Goal: Task Accomplishment & Management: Manage account settings

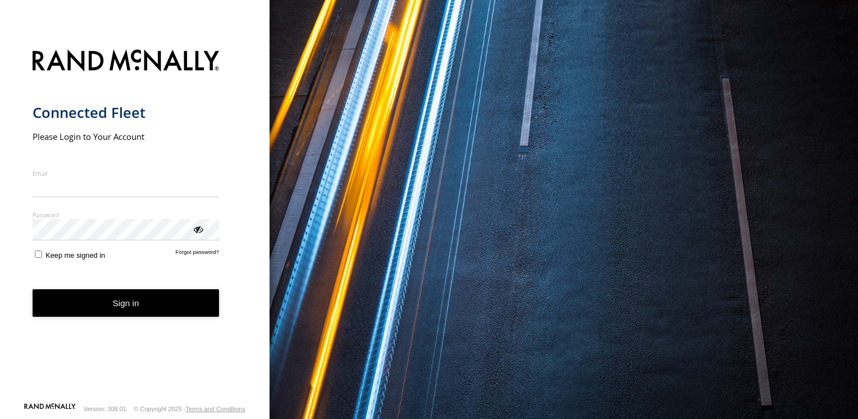
type input "**********"
click at [110, 315] on button "Sign in" at bounding box center [126, 303] width 187 height 28
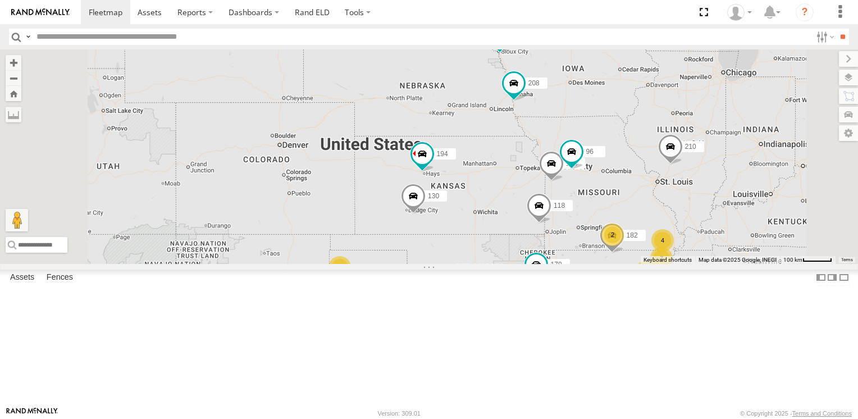
scroll to position [562, 0]
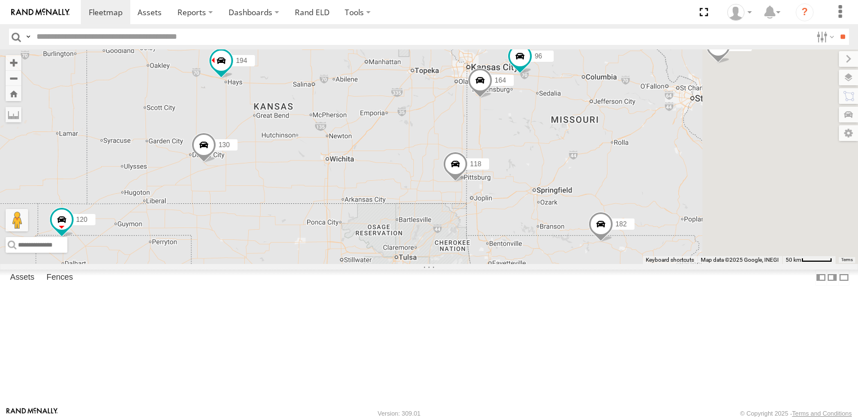
drag, startPoint x: 732, startPoint y: 242, endPoint x: 539, endPoint y: 144, distance: 216.5
click at [539, 144] on div "206 210 130 170 208 118 194 180 164 182 96 120" at bounding box center [429, 156] width 858 height 214
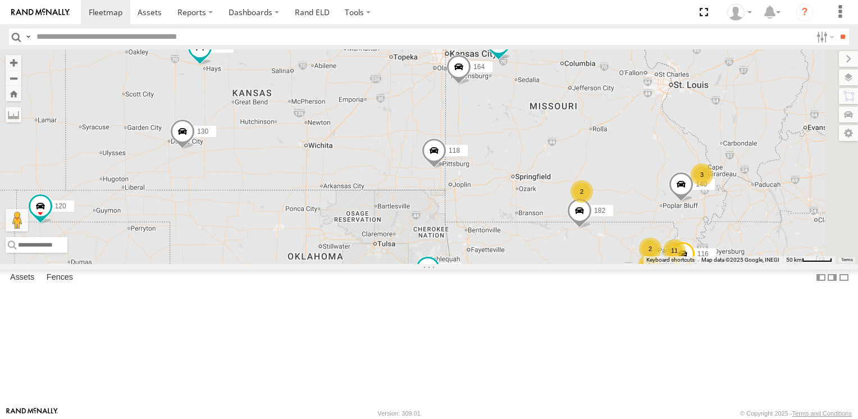
click at [471, 85] on span at bounding box center [459, 69] width 25 height 30
click at [535, 76] on div at bounding box center [458, 68] width 153 height 17
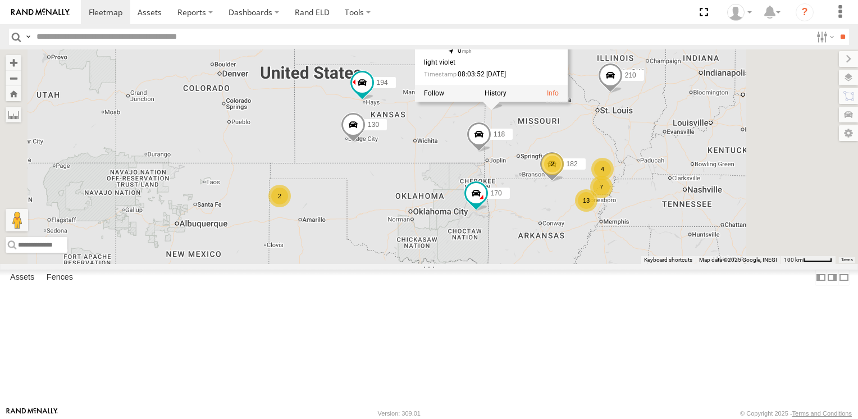
click at [568, 102] on div at bounding box center [491, 93] width 153 height 17
click at [559, 97] on link at bounding box center [553, 93] width 12 height 8
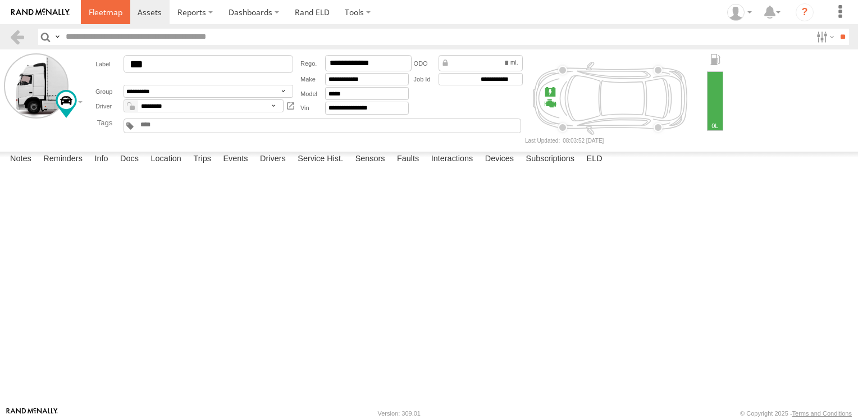
click at [94, 13] on span at bounding box center [106, 12] width 34 height 11
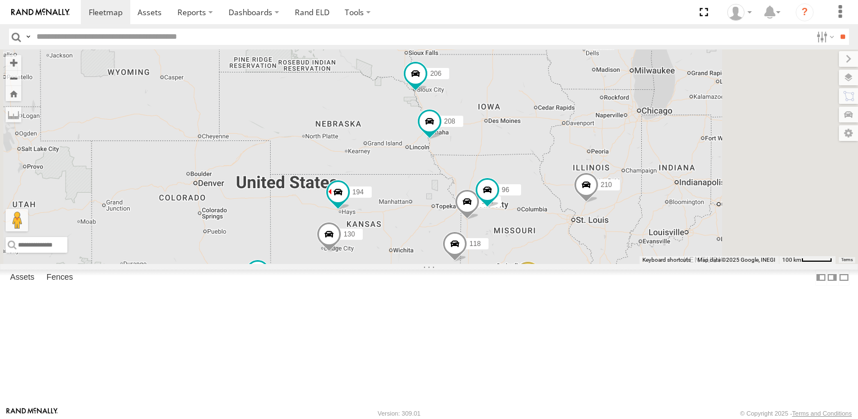
drag, startPoint x: 732, startPoint y: 267, endPoint x: 644, endPoint y: 208, distance: 106.9
click at [644, 208] on div "206 210 130 170 208 118 194 180 164 96 4 2 12 2 120 182 2" at bounding box center [429, 156] width 858 height 214
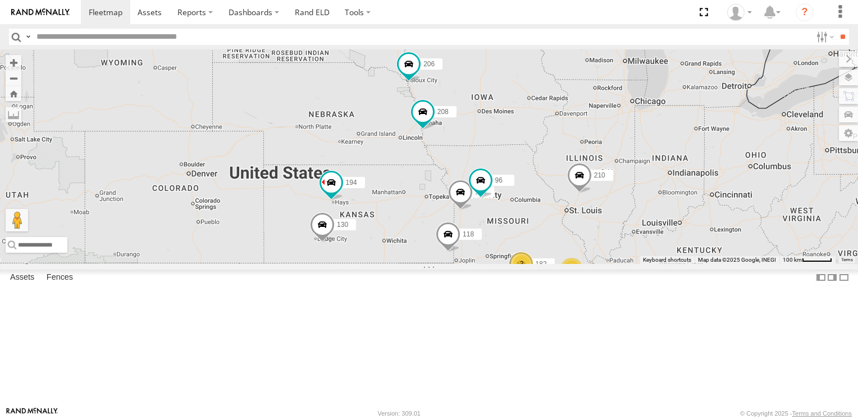
click at [473, 210] on span at bounding box center [460, 195] width 25 height 30
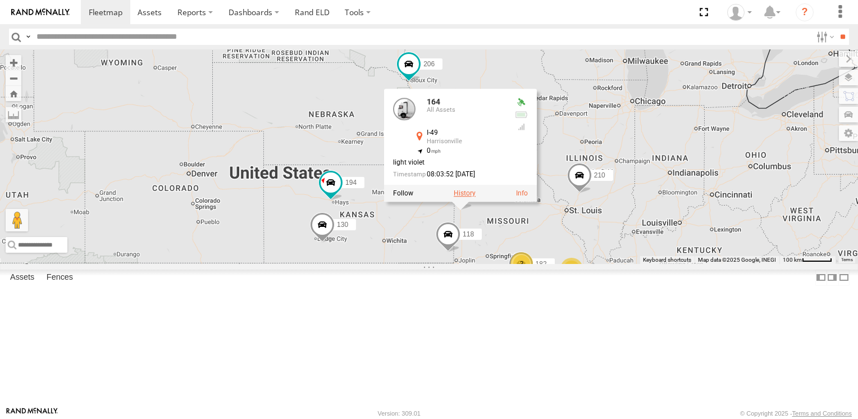
click at [476, 197] on label at bounding box center [465, 193] width 22 height 8
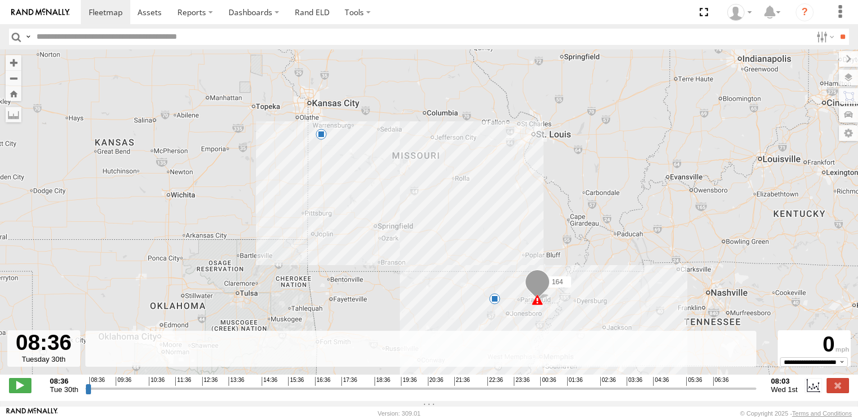
click at [322, 377] on div "164 13:41 Tue 17:22 Tue 01:42 Wed" at bounding box center [429, 217] width 858 height 337
click at [539, 299] on span at bounding box center [537, 299] width 11 height 11
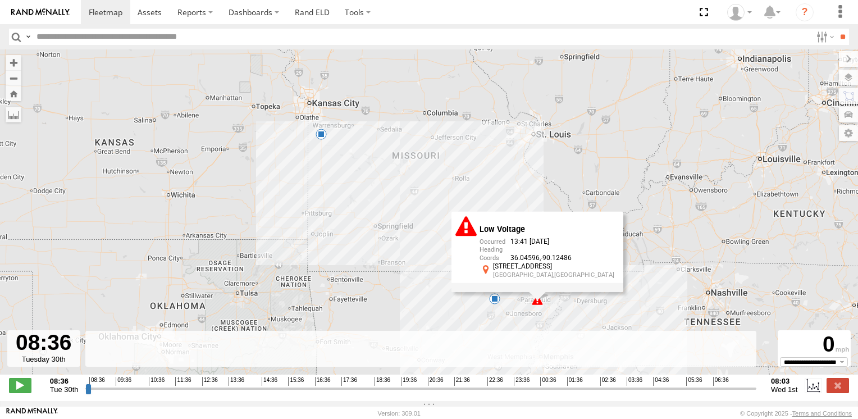
click at [495, 304] on span at bounding box center [494, 298] width 11 height 11
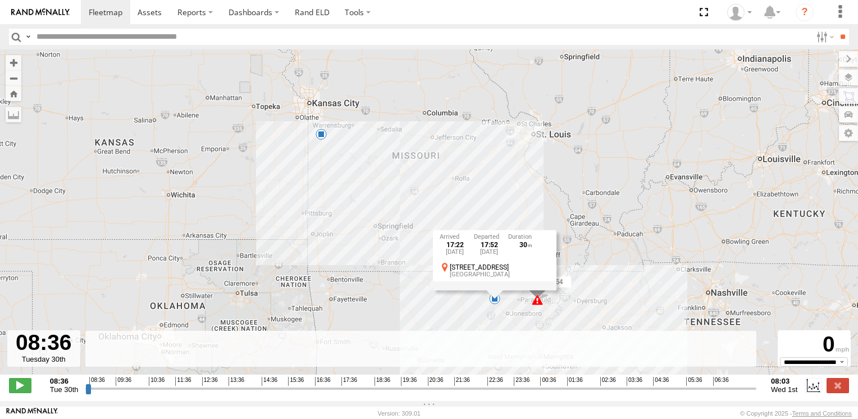
click at [536, 306] on span at bounding box center [537, 299] width 11 height 11
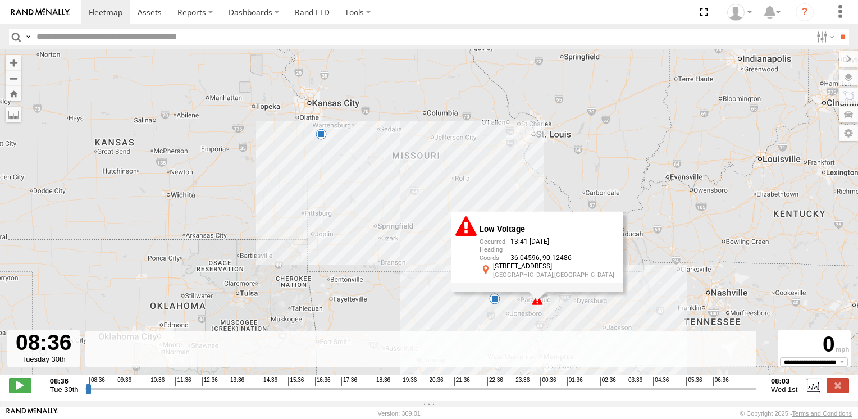
click at [495, 304] on span at bounding box center [494, 298] width 11 height 11
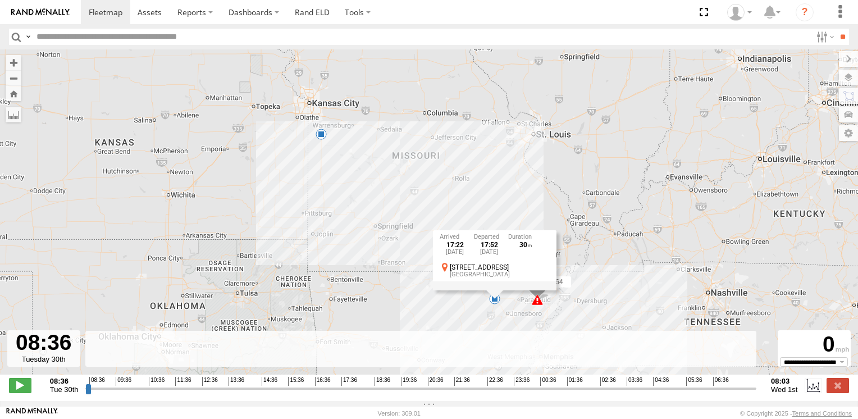
click at [480, 303] on div "164 13:41 Tue 17:22 Tue 01:42 Wed 17:22 Tue 30th Sep 17:52 Tue 30th Sep 30 209 …" at bounding box center [429, 217] width 858 height 337
click at [481, 296] on div "164 13:41 Tue 17:22 Tue 01:42 Wed" at bounding box center [429, 217] width 858 height 337
click at [411, 382] on span "19:36" at bounding box center [409, 381] width 16 height 9
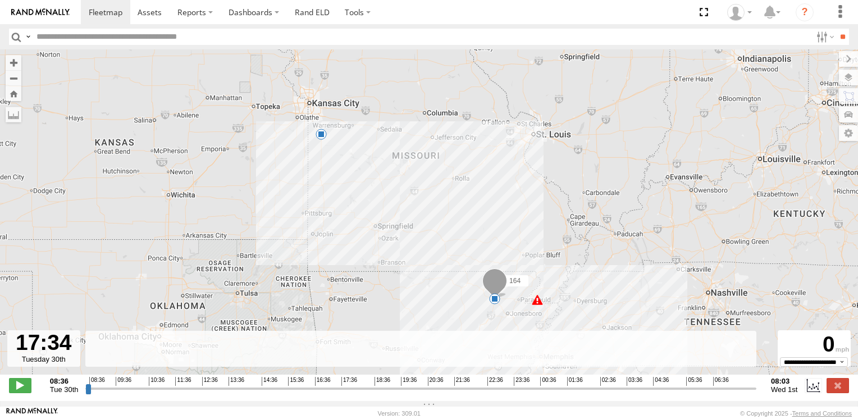
drag, startPoint x: 88, startPoint y: 394, endPoint x: 341, endPoint y: 390, distance: 253.9
type input "**********"
click at [341, 390] on input "range" at bounding box center [420, 388] width 671 height 11
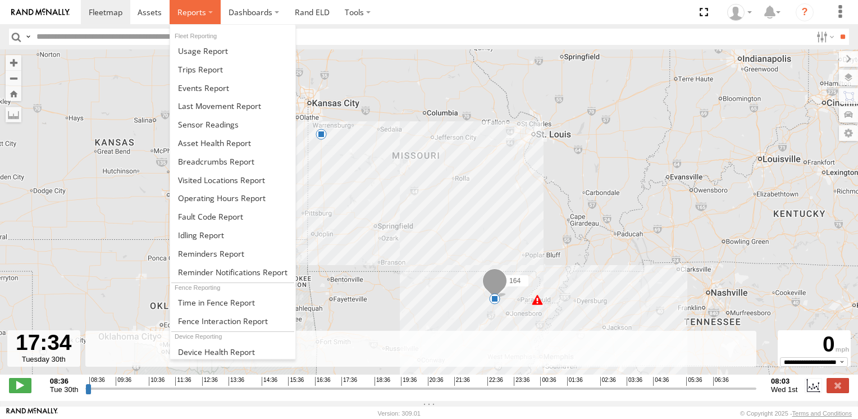
click at [204, 15] on label at bounding box center [195, 12] width 51 height 24
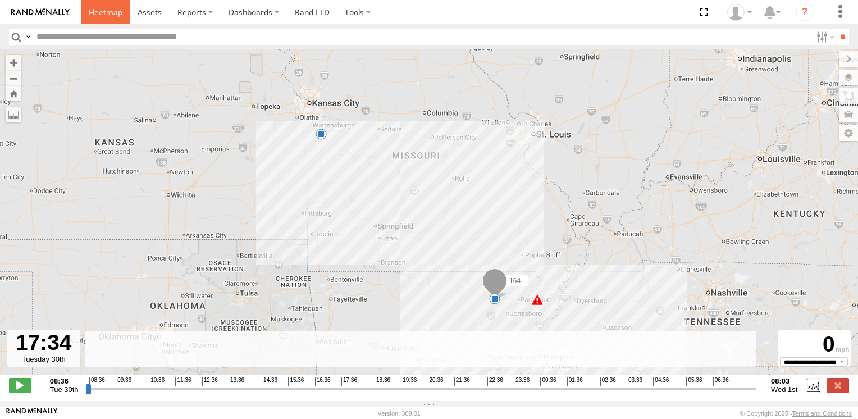
click at [118, 12] on span at bounding box center [106, 12] width 34 height 11
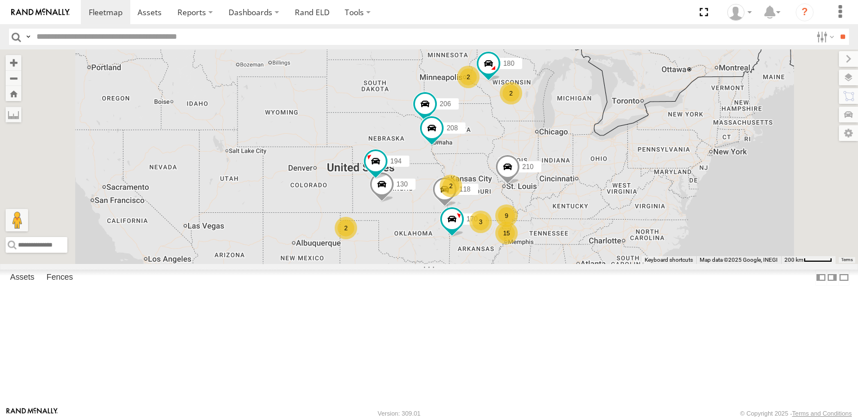
scroll to position [475, 0]
click at [0, 0] on div "All Assets" at bounding box center [0, 0] width 0 height 0
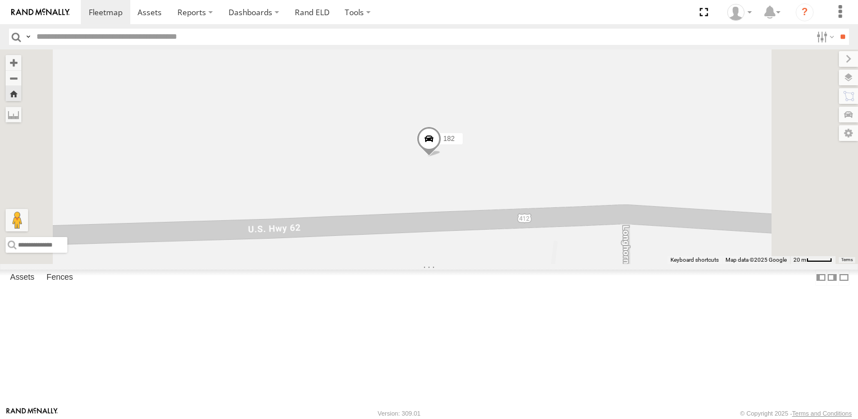
click at [441, 157] on span at bounding box center [429, 141] width 25 height 30
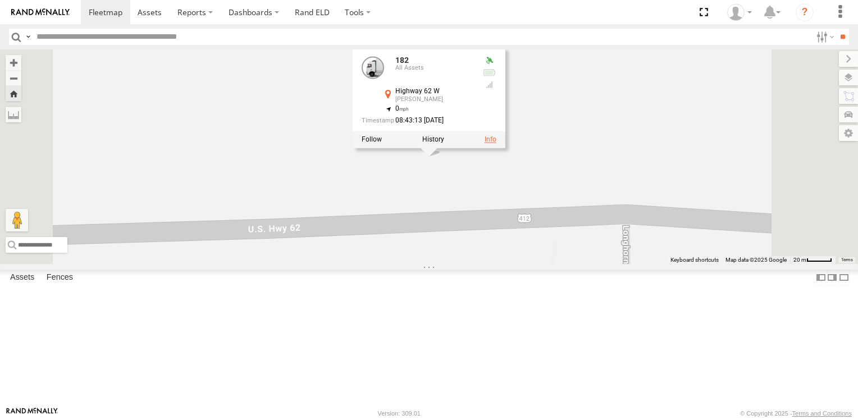
click at [497, 144] on link at bounding box center [491, 140] width 12 height 8
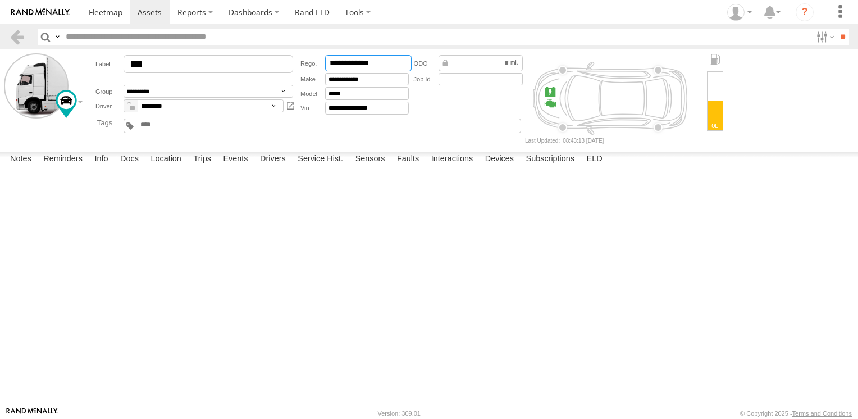
drag, startPoint x: 326, startPoint y: 61, endPoint x: 393, endPoint y: 64, distance: 66.9
click at [393, 64] on input "**********" at bounding box center [368, 63] width 86 height 16
